Goal: Task Accomplishment & Management: Use online tool/utility

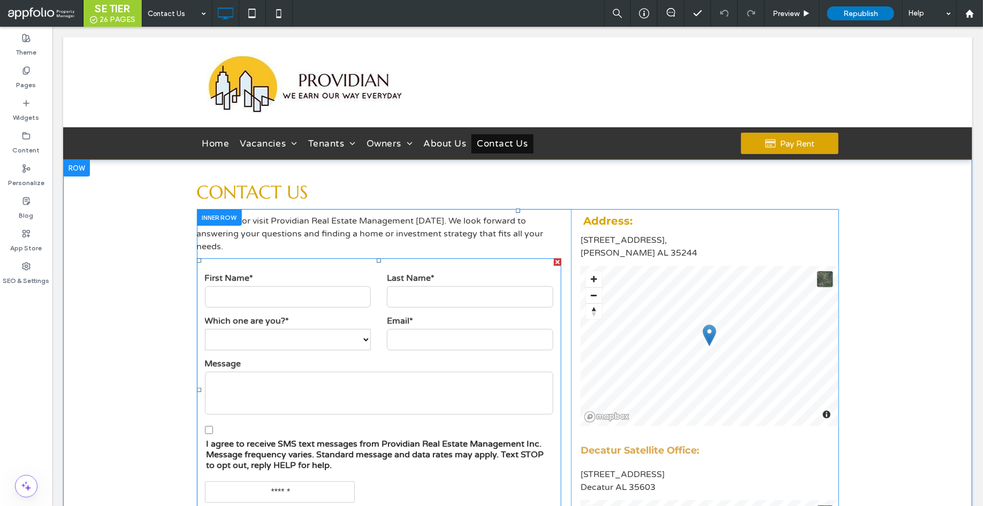
scroll to position [116, 0]
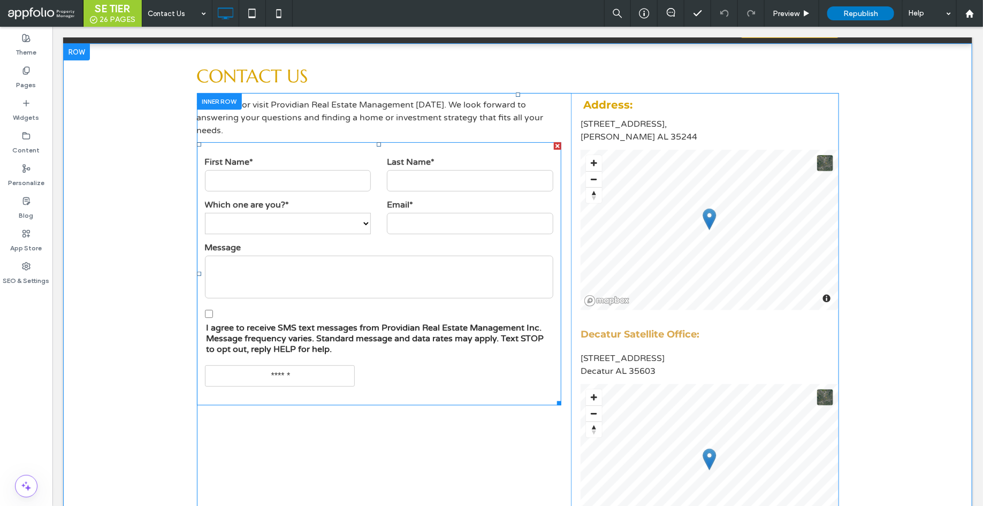
click at [434, 324] on span "I agree to receive SMS text messages from Providian Real Estate Management Inc.…" at bounding box center [375, 338] width 339 height 32
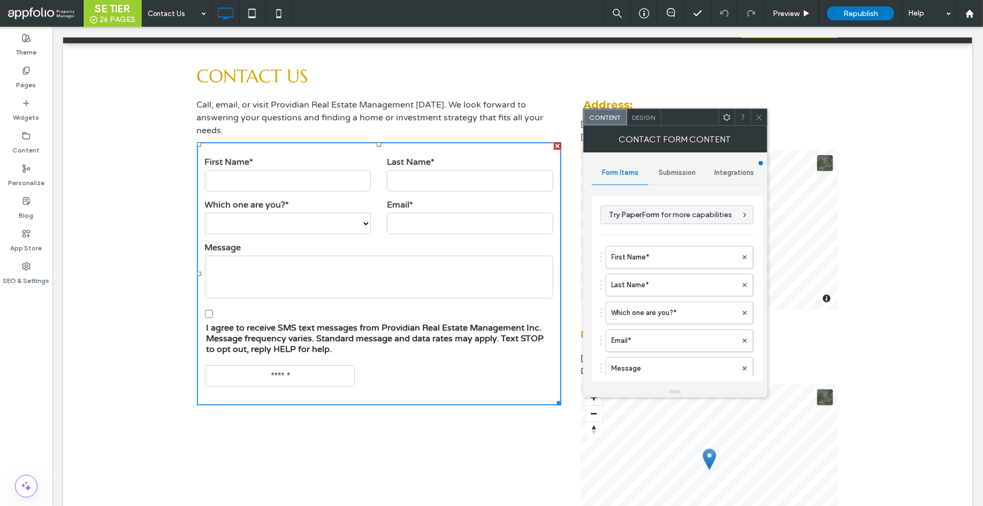
type input "******"
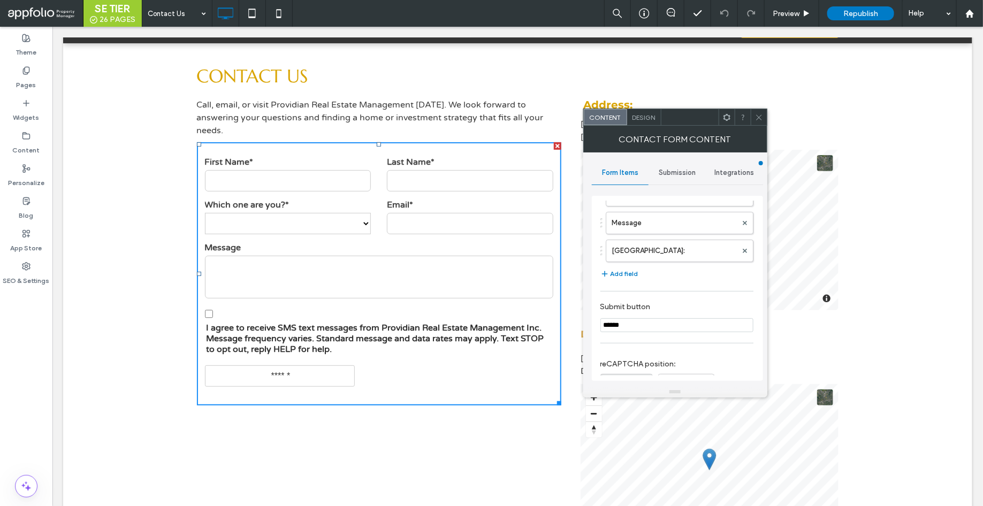
scroll to position [158, 0]
click at [623, 261] on button "Add field" at bounding box center [618, 261] width 37 height 13
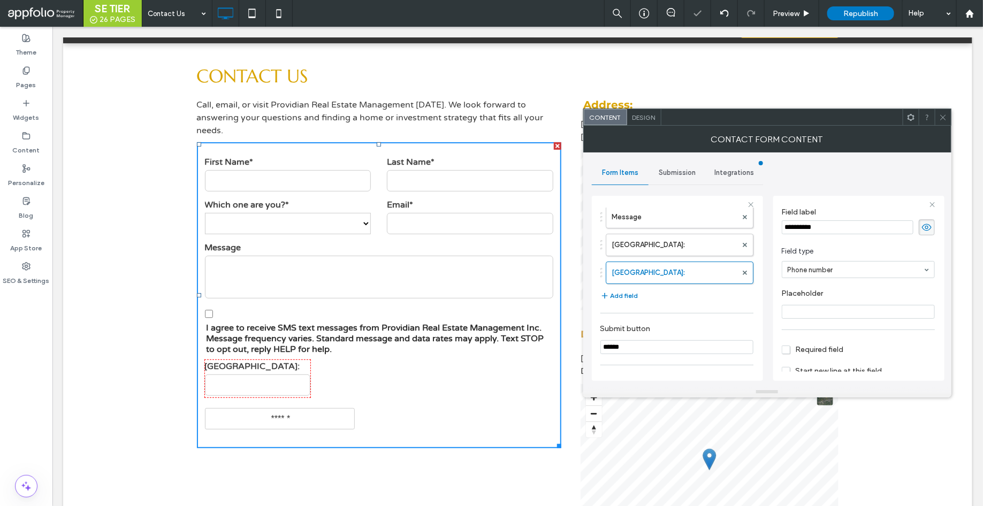
scroll to position [11, 0]
click at [818, 243] on input "**********" at bounding box center [848, 243] width 132 height 14
type input "**********"
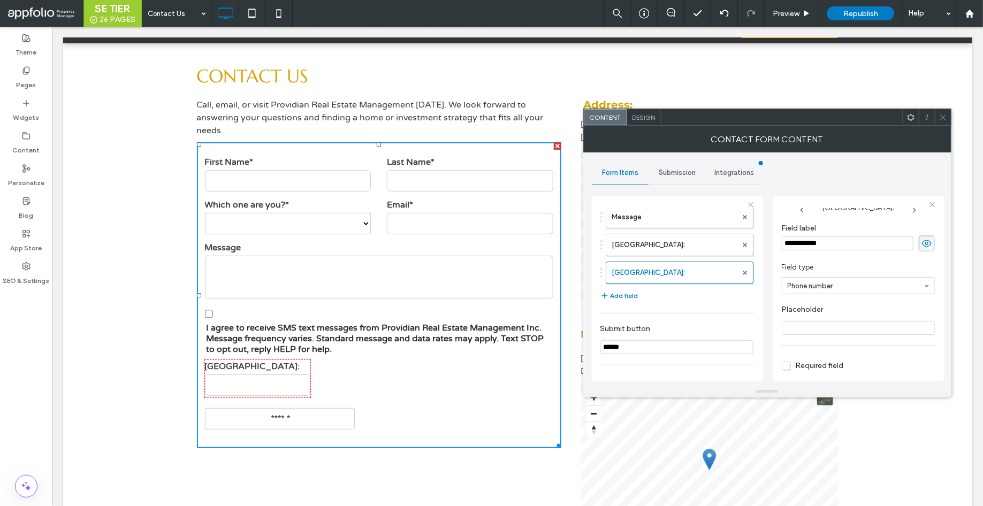
scroll to position [0, 0]
click at [873, 276] on span "Field type" at bounding box center [856, 278] width 149 height 11
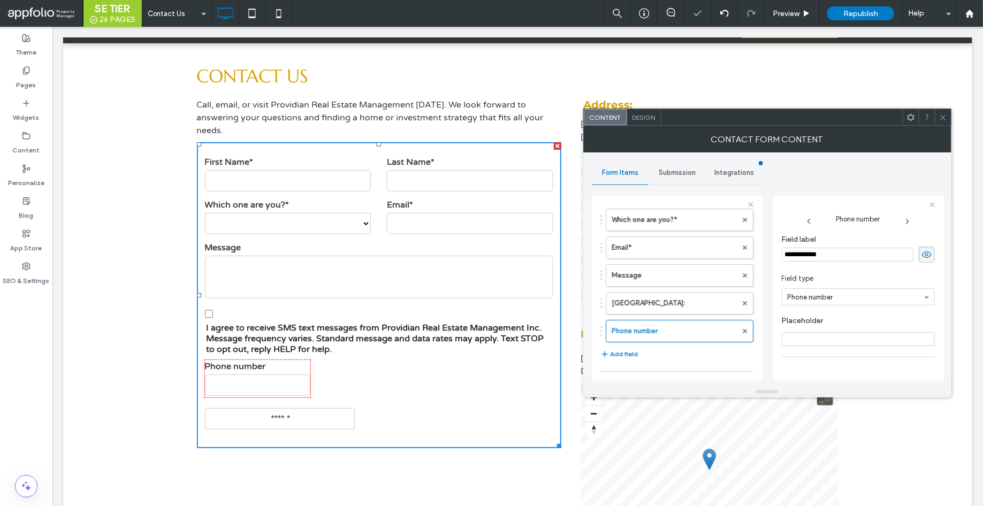
scroll to position [100, 0]
drag, startPoint x: 655, startPoint y: 325, endPoint x: 647, endPoint y: 263, distance: 62.6
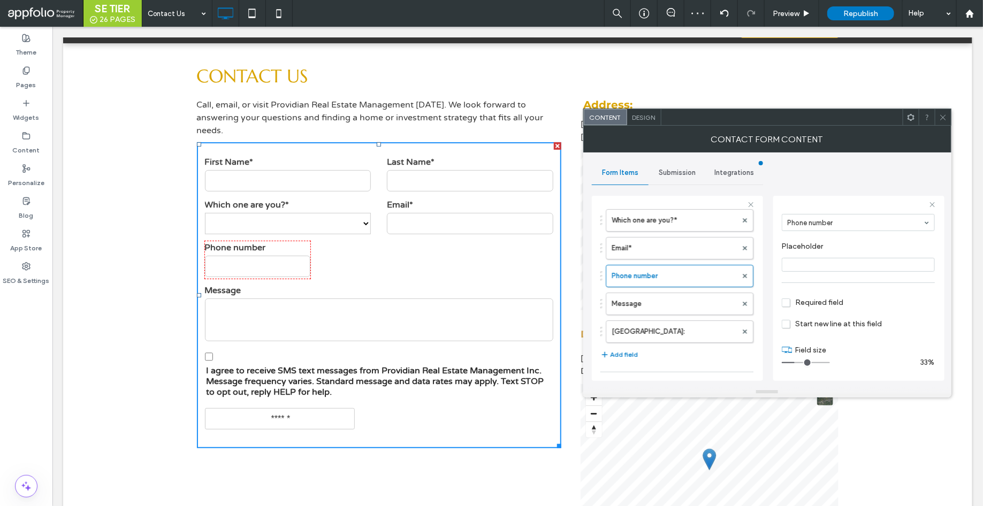
scroll to position [74, 0]
click at [944, 121] on icon at bounding box center [943, 117] width 8 height 8
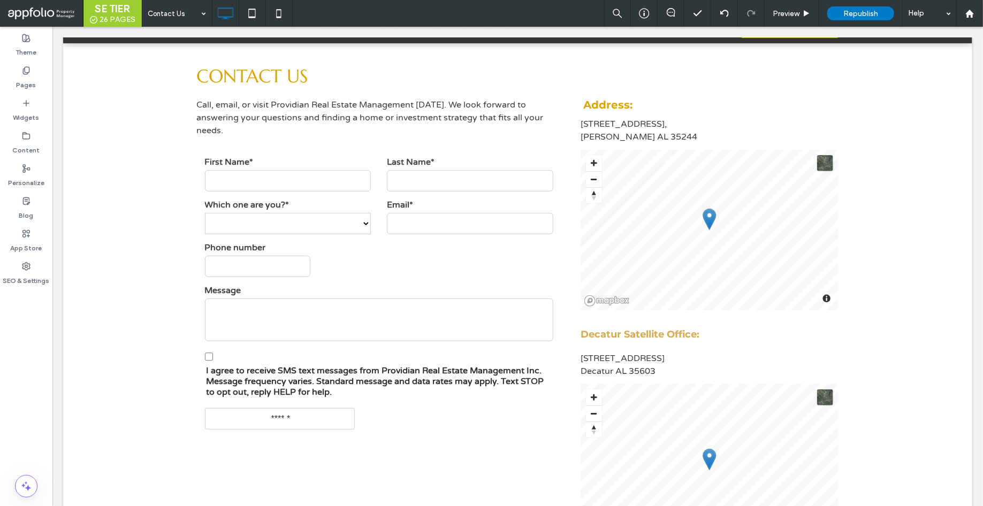
click at [461, 9] on div "Contact Us Preview Republish Help" at bounding box center [562, 13] width 841 height 27
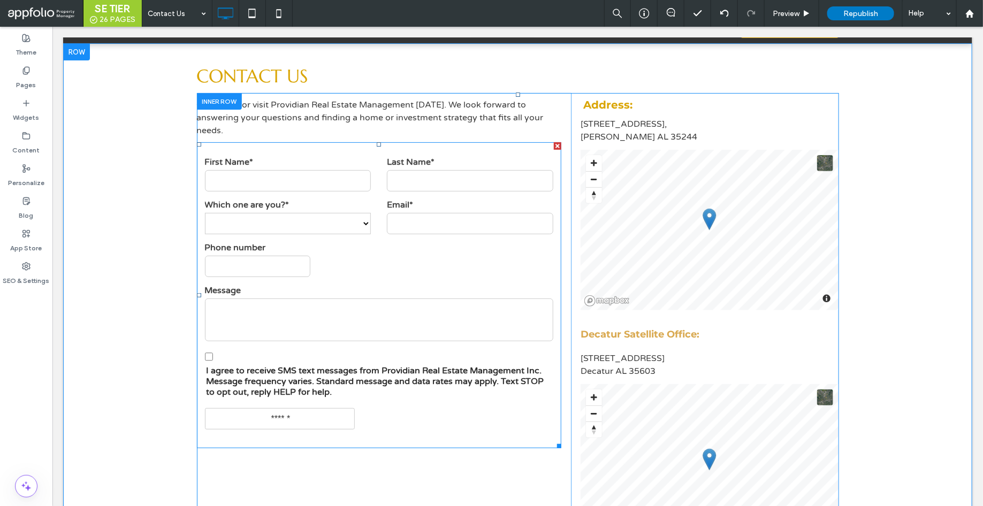
click at [238, 263] on input "tel" at bounding box center [256, 265] width 105 height 21
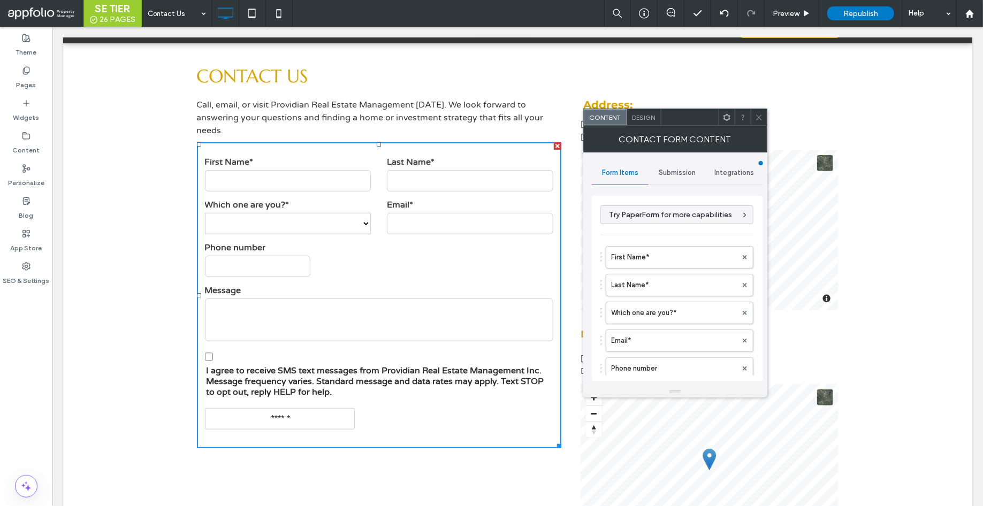
click at [762, 114] on icon at bounding box center [759, 117] width 8 height 8
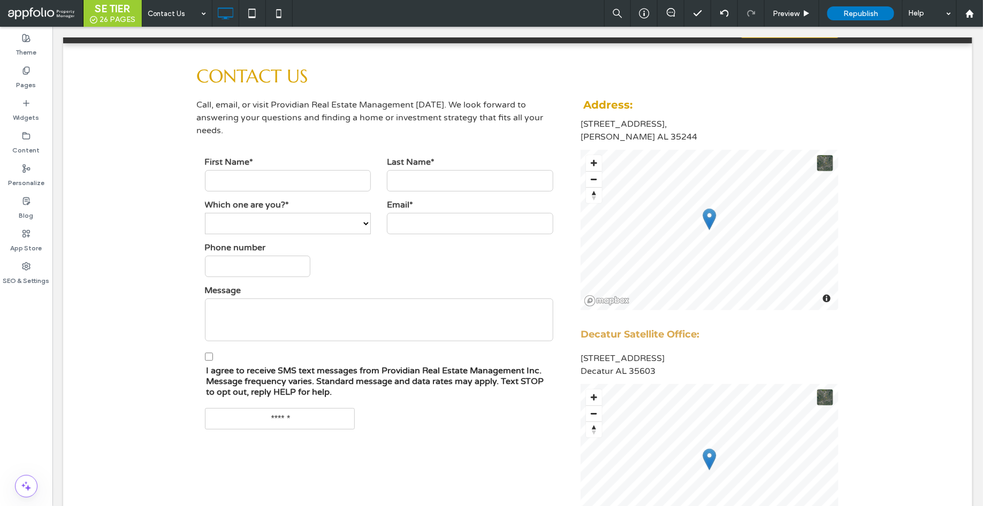
click at [515, 9] on div "Contact Us Preview Republish Help" at bounding box center [562, 13] width 841 height 27
click at [847, 16] on span "Republish" at bounding box center [860, 13] width 35 height 9
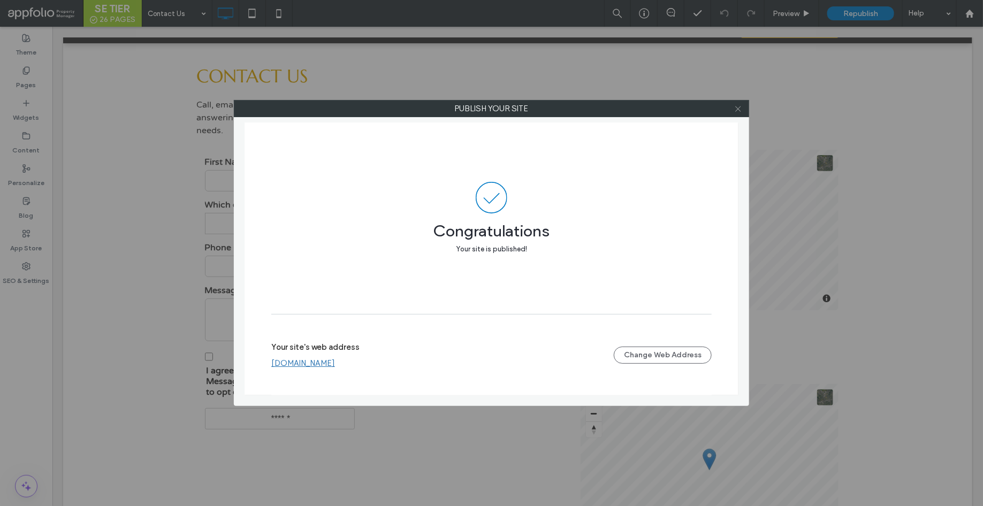
click at [737, 112] on icon at bounding box center [738, 109] width 8 height 8
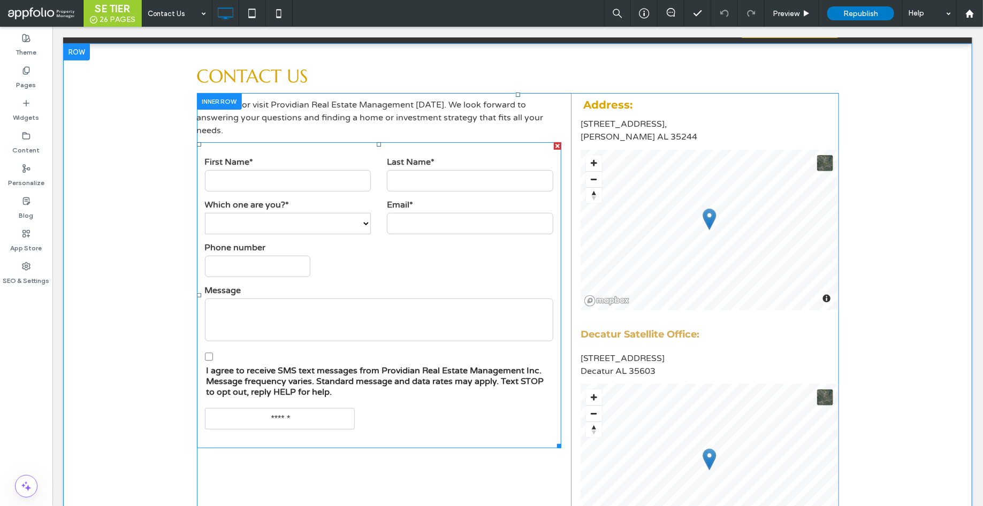
click at [357, 255] on form "**********" at bounding box center [378, 295] width 365 height 306
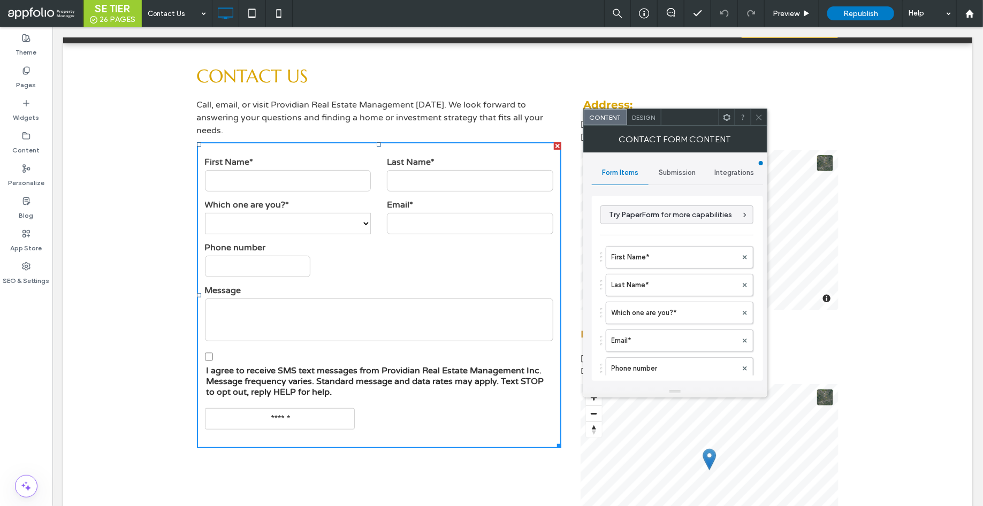
type input "******"
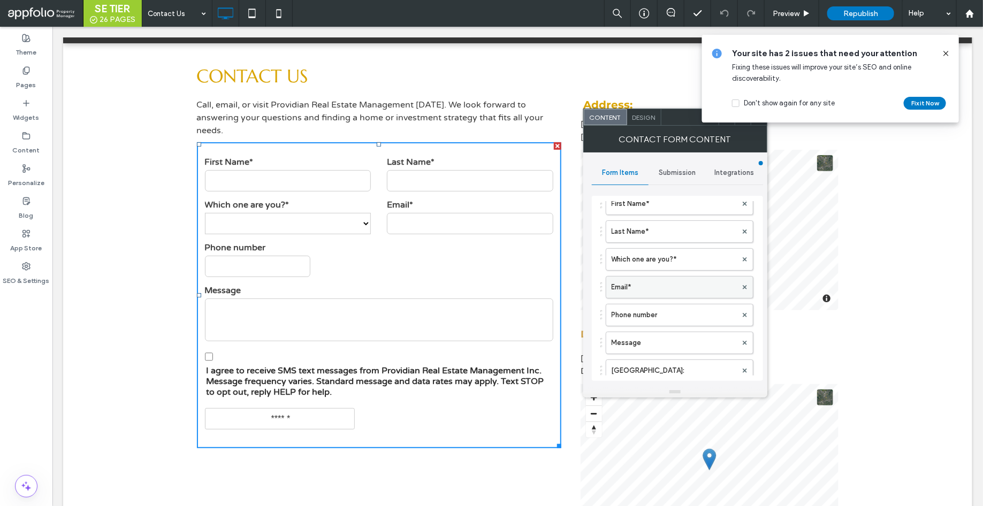
scroll to position [70, 0]
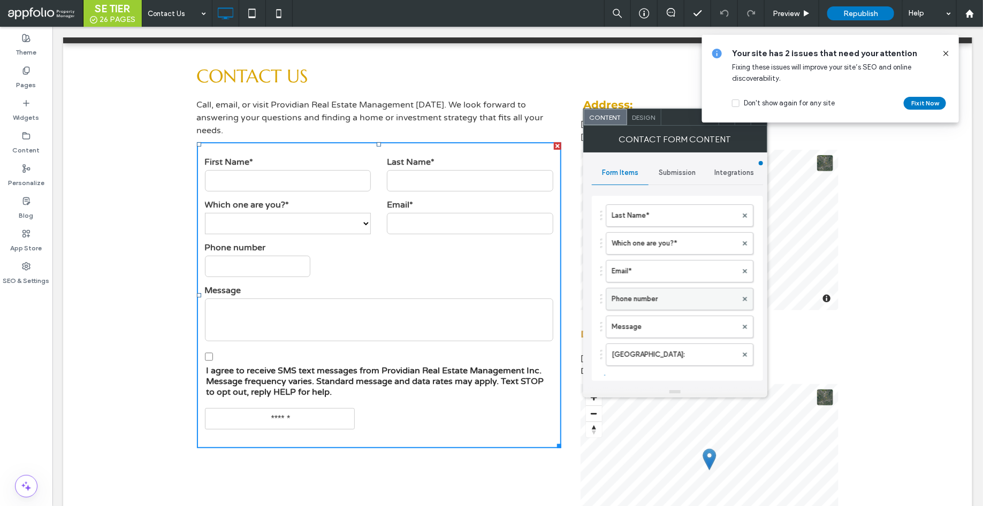
click at [641, 297] on label "Phone number" at bounding box center [674, 298] width 125 height 21
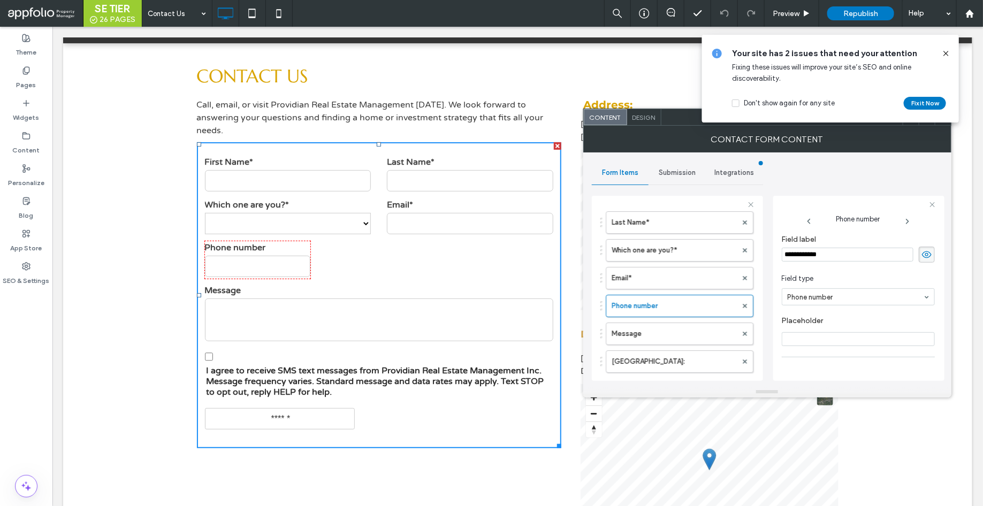
scroll to position [75, 0]
click at [799, 301] on span "Required field" at bounding box center [813, 302] width 62 height 9
drag, startPoint x: 946, startPoint y: 54, endPoint x: 894, endPoint y: 73, distance: 55.9
click at [946, 54] on use at bounding box center [945, 53] width 5 height 5
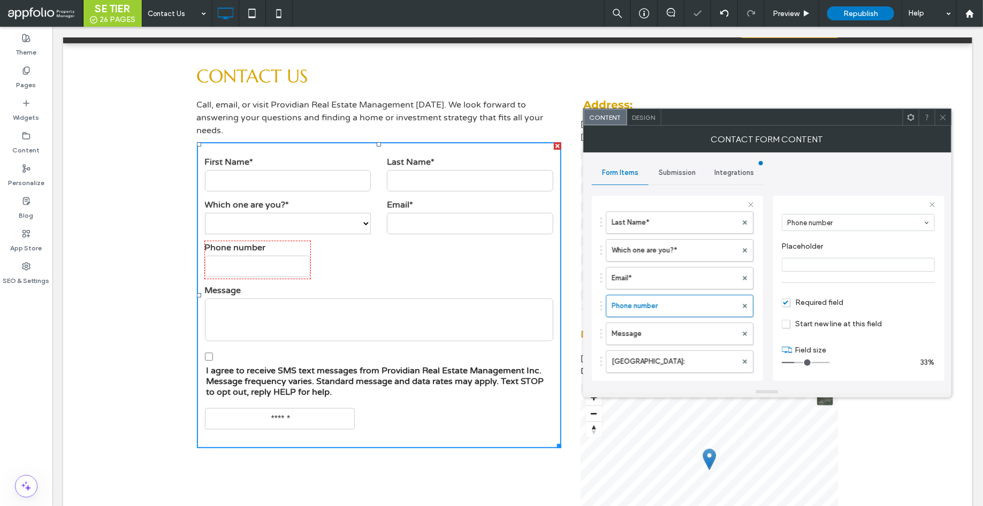
click at [942, 118] on icon at bounding box center [943, 117] width 8 height 8
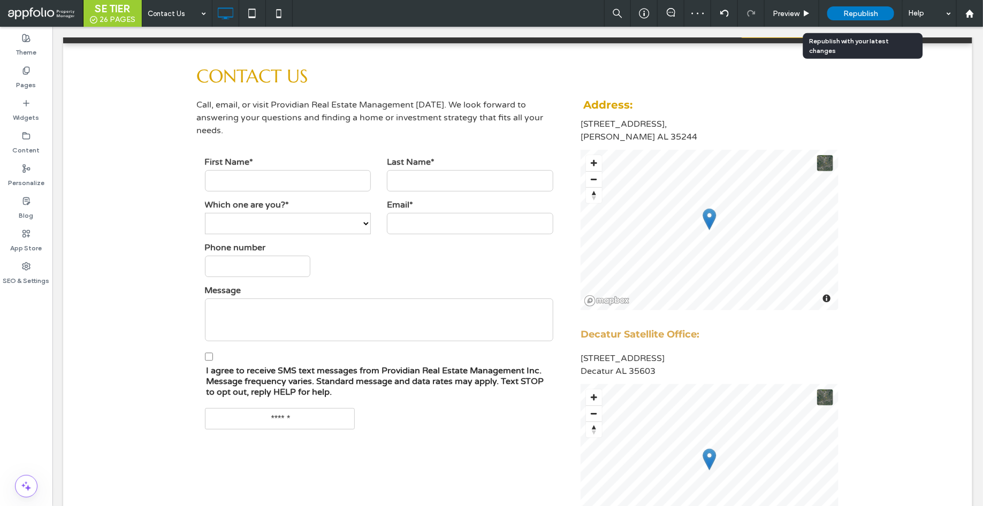
click at [865, 14] on span "Republish" at bounding box center [860, 13] width 35 height 9
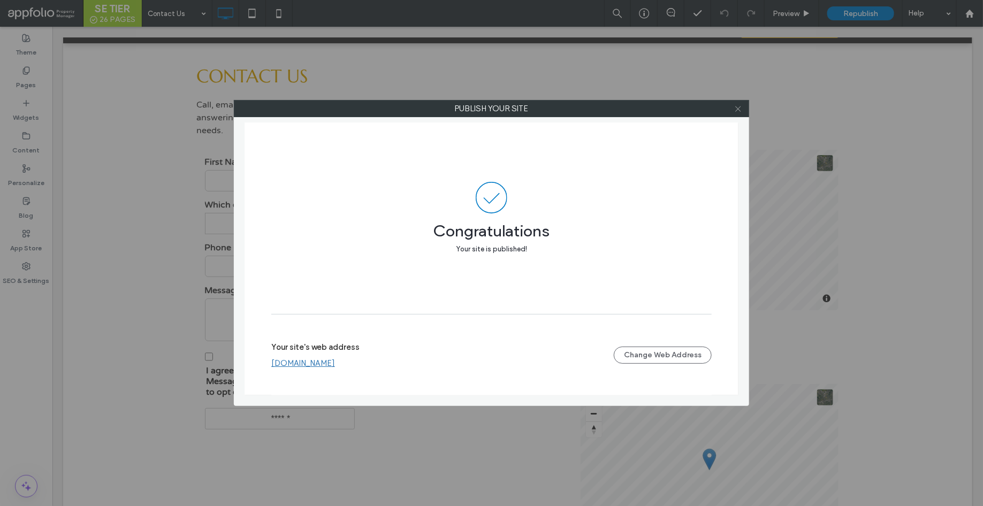
click at [740, 111] on icon at bounding box center [738, 109] width 8 height 8
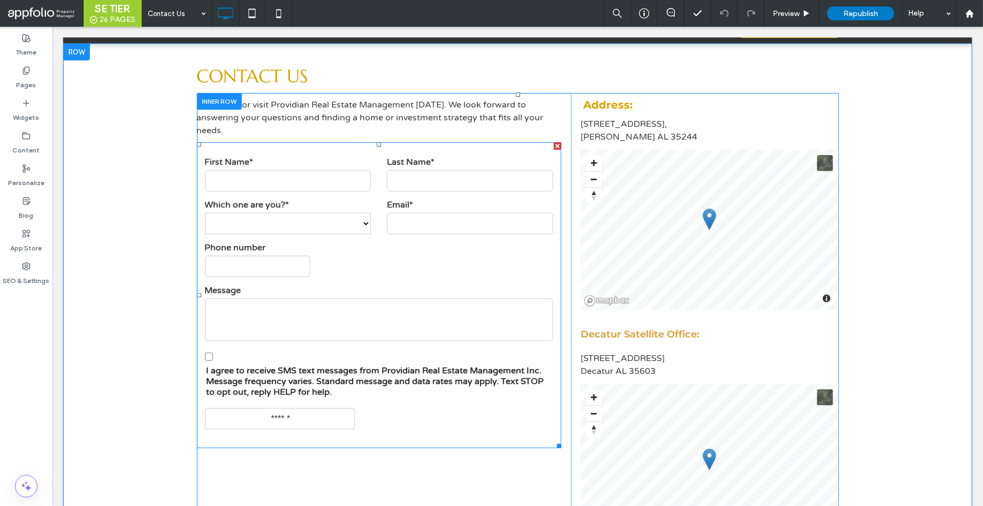
click at [296, 256] on input "tel" at bounding box center [256, 265] width 105 height 21
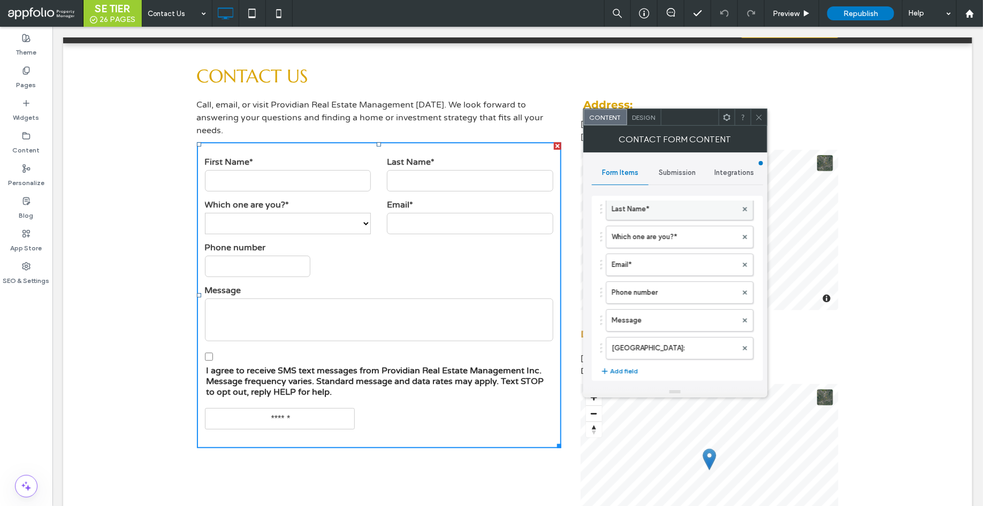
scroll to position [78, 0]
click at [649, 287] on label "Phone number" at bounding box center [674, 290] width 125 height 21
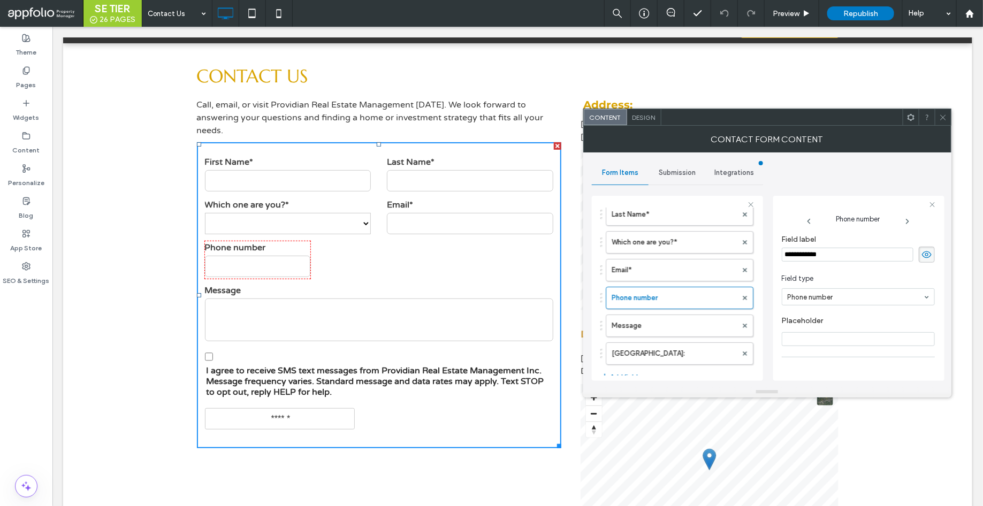
scroll to position [75, 0]
